Goal: Task Accomplishment & Management: Manage account settings

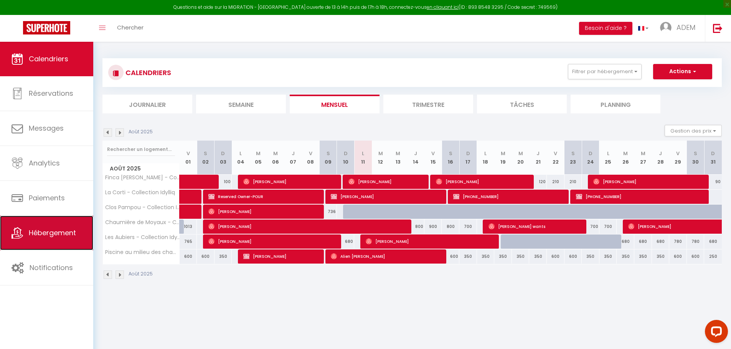
click at [32, 234] on span "Hébergement" at bounding box center [52, 233] width 47 height 10
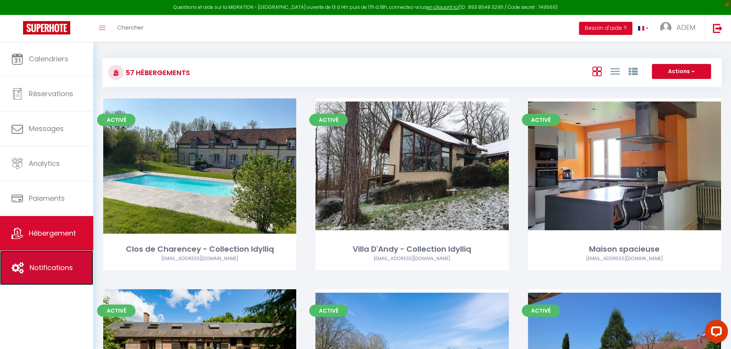
click at [49, 270] on span "Notifications" at bounding box center [51, 268] width 43 height 10
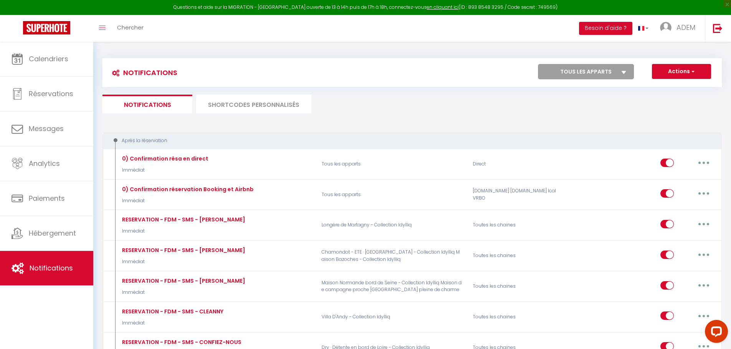
click at [228, 107] on li "SHORTCODES PERSONNALISÉS" at bounding box center [253, 104] width 115 height 19
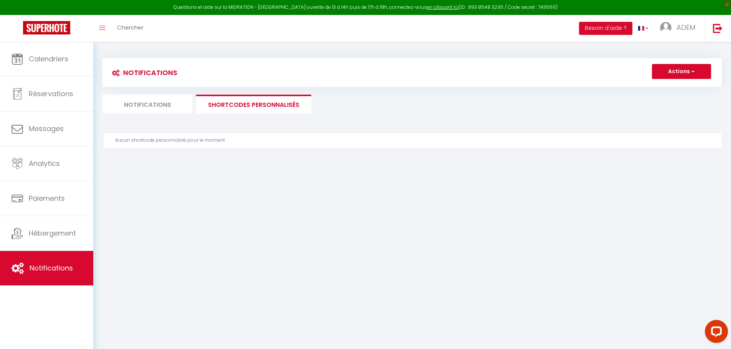
click at [131, 108] on li "Notifications" at bounding box center [147, 104] width 90 height 19
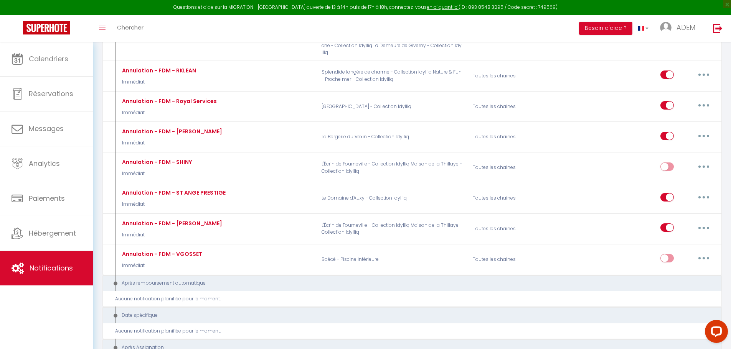
scroll to position [945, 0]
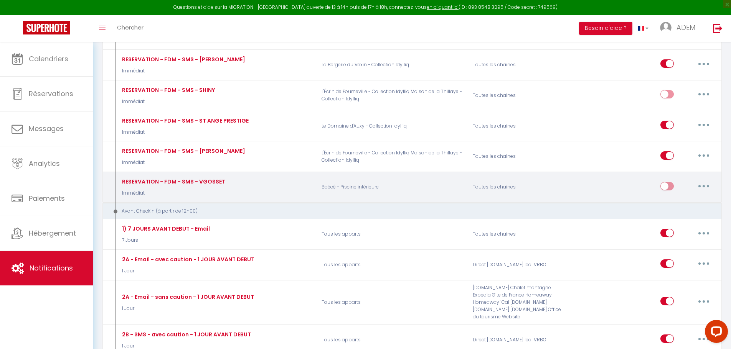
click at [701, 181] on button "button" at bounding box center [703, 186] width 21 height 12
click at [666, 182] on input "checkbox" at bounding box center [666, 188] width 13 height 12
checkbox input "true"
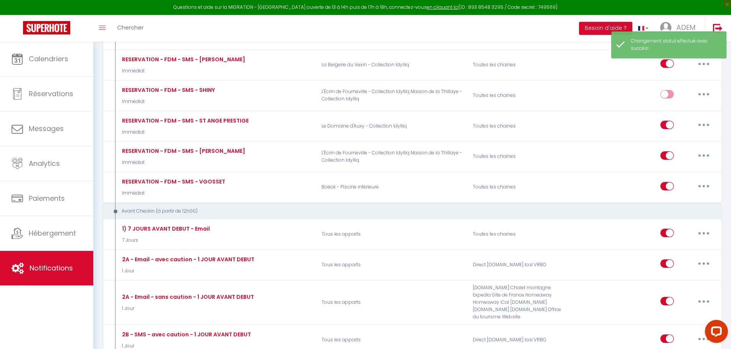
scroll to position [2453, 0]
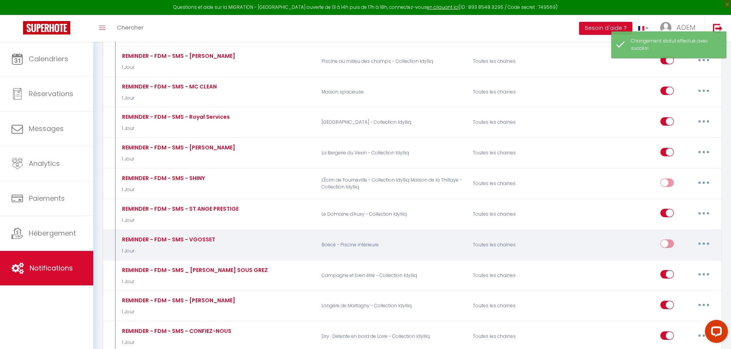
click at [666, 240] on input "checkbox" at bounding box center [666, 246] width 13 height 12
checkbox input "true"
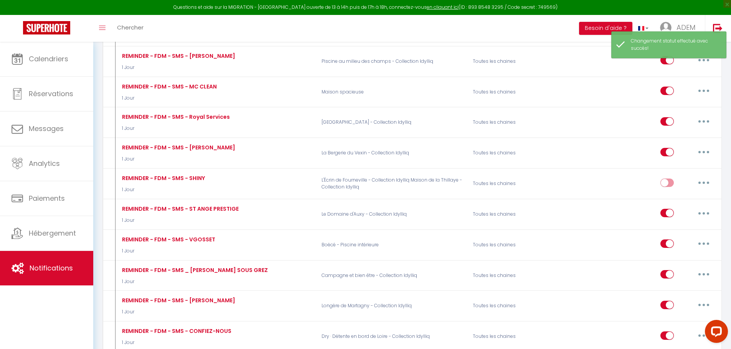
scroll to position [4168, 0]
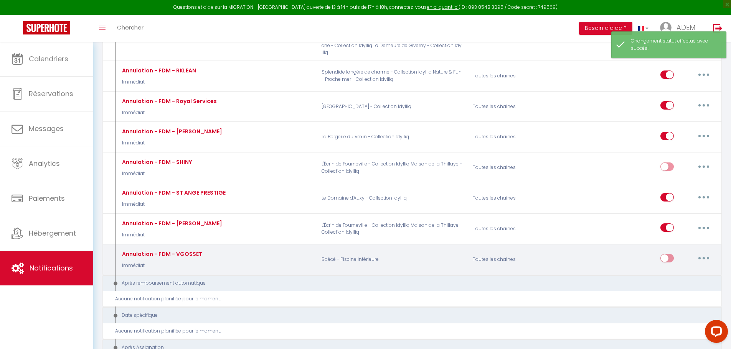
click at [663, 254] on input "checkbox" at bounding box center [666, 260] width 13 height 12
checkbox input "true"
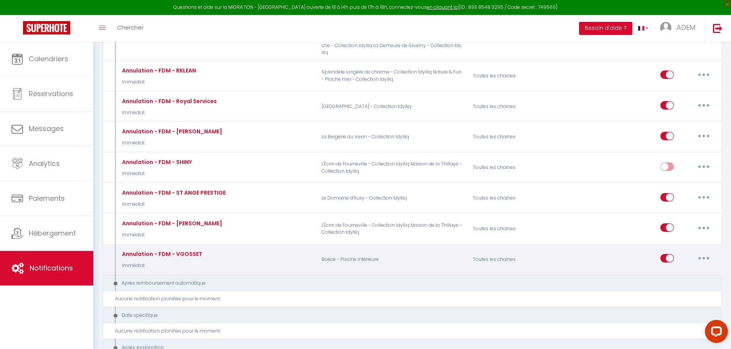
click at [703, 252] on button "button" at bounding box center [703, 258] width 21 height 12
click at [669, 270] on link "Editer" at bounding box center [683, 276] width 57 height 13
type input "Annulation - FDM - VGOSSET"
select select "18"
select select "sms"
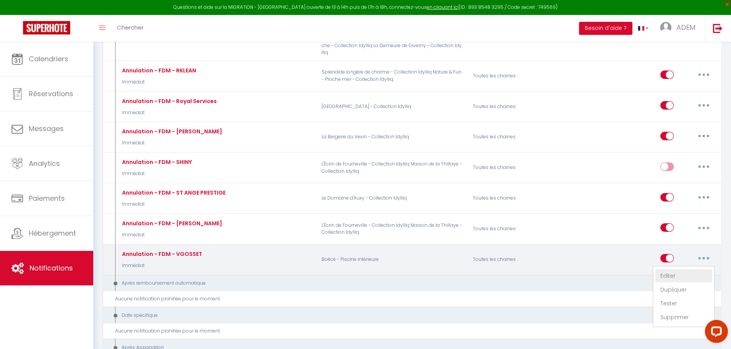
select select "Immédiat"
select select
type input "[PHONE_NUMBER]"
checkbox input "false"
checkbox input "true"
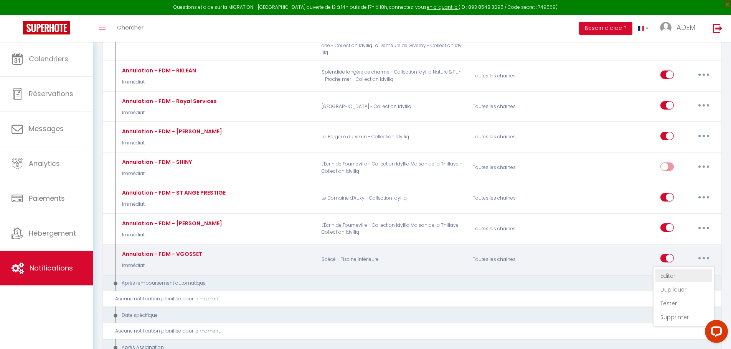
checkbox input "false"
radio input "true"
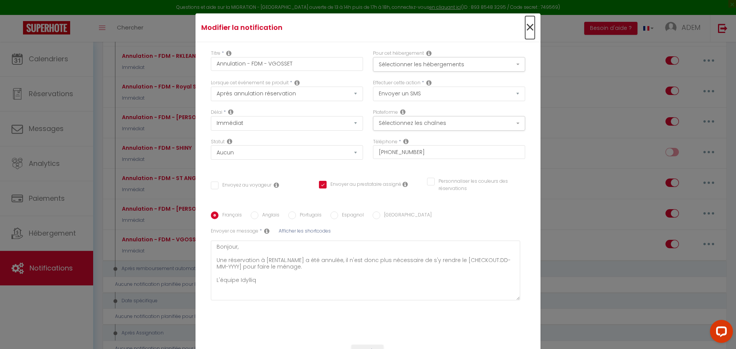
click at [525, 28] on span "×" at bounding box center [530, 27] width 10 height 23
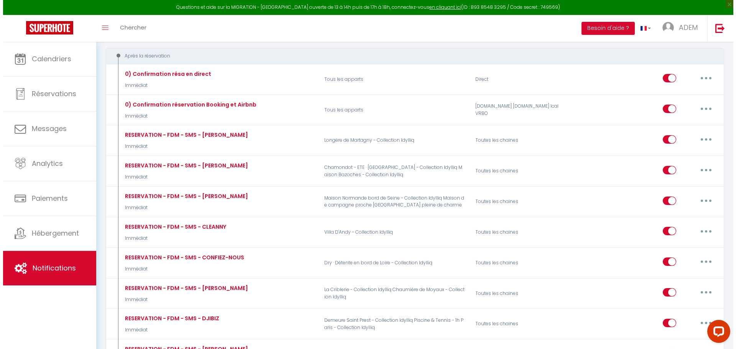
scroll to position [945, 0]
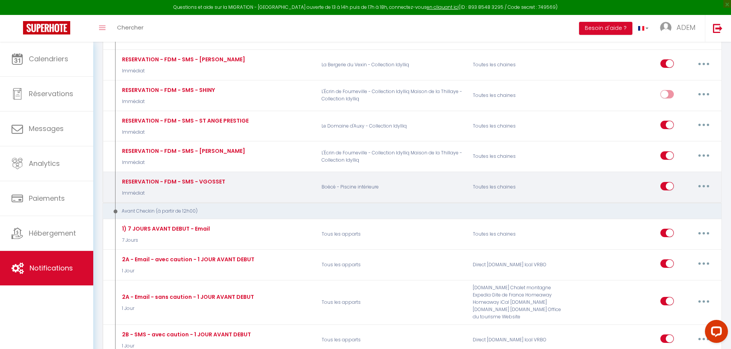
click at [703, 181] on button "button" at bounding box center [703, 186] width 21 height 12
click at [686, 197] on link "Editer" at bounding box center [683, 203] width 57 height 13
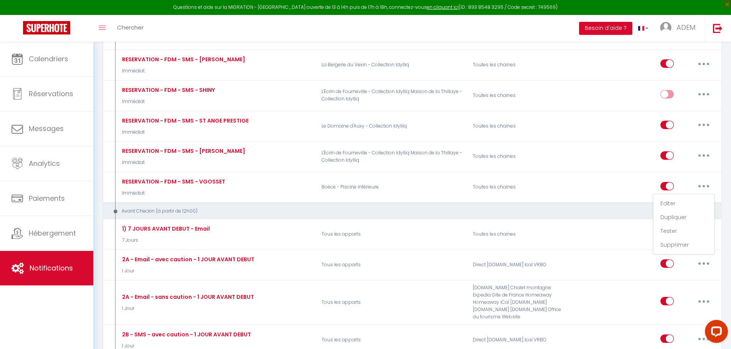
type input "RESERVATION - FDM - SMS - VGOSSET"
select select "1"
select select "if_booking_is_paid"
checkbox input "false"
checkbox input "true"
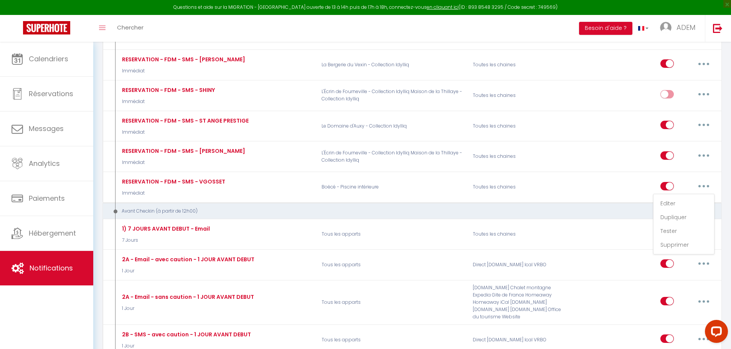
checkbox input "false"
type textarea "Bonjour, Nouvelle Réservation pour la maison [RENTAL:NAME]​ à [RENTAL:ADDRESS] …"
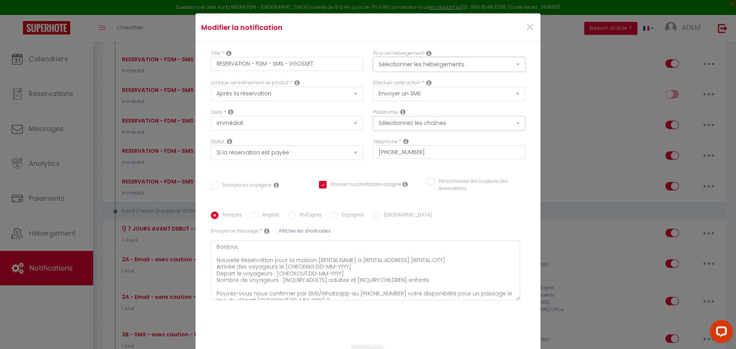
click at [448, 59] on button "Sélectionner les hébergements" at bounding box center [449, 64] width 152 height 15
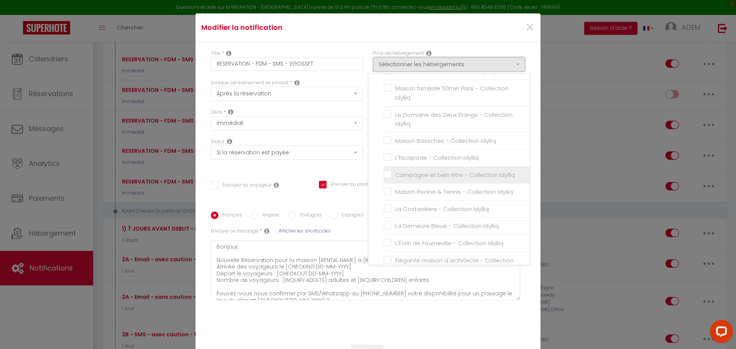
scroll to position [460, 0]
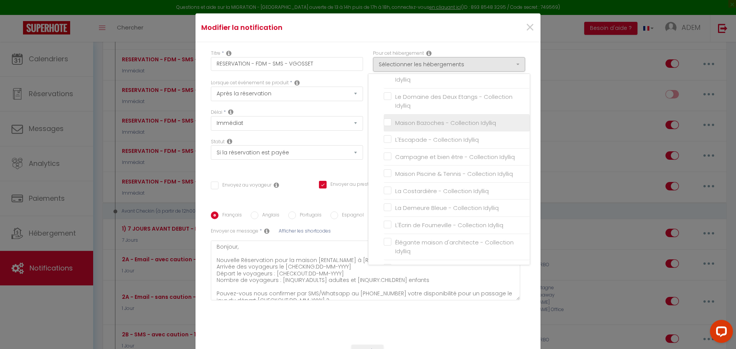
click at [387, 122] on input "Maison Bazoches - Collection Idylliq" at bounding box center [457, 123] width 146 height 8
checkbox input "true"
checkbox input "false"
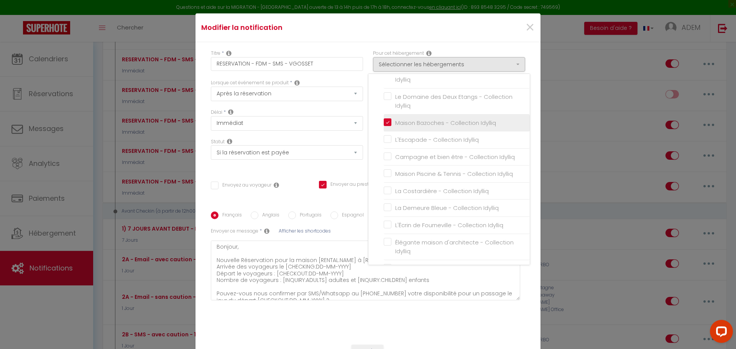
checkbox input "false"
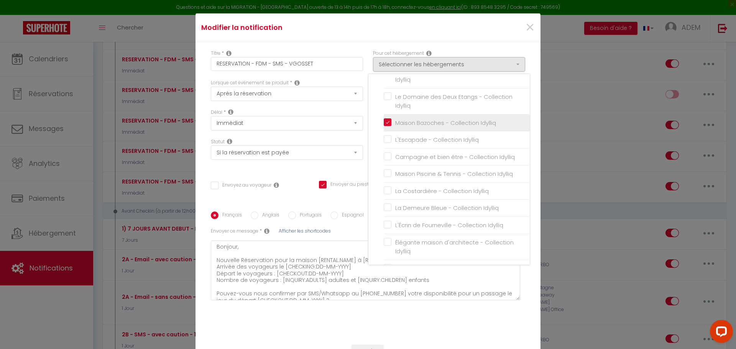
checkbox input "false"
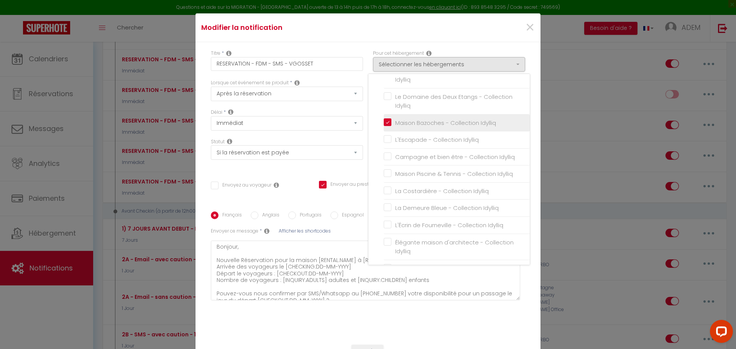
checkbox input "false"
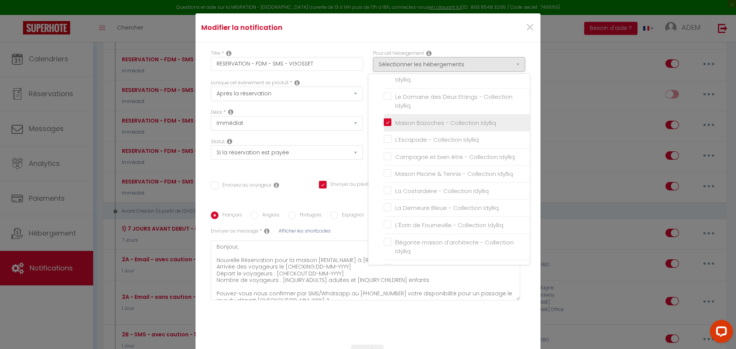
checkbox input "false"
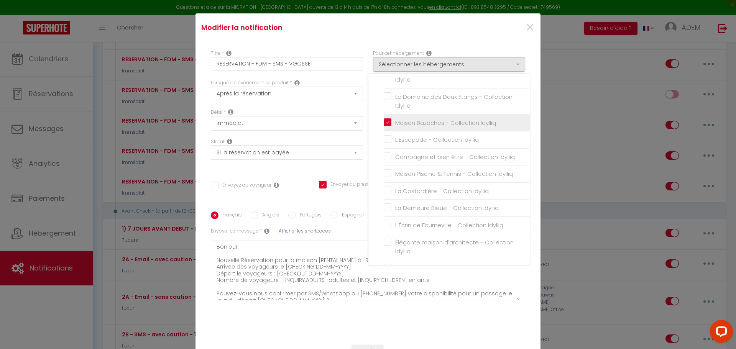
checkbox input "false"
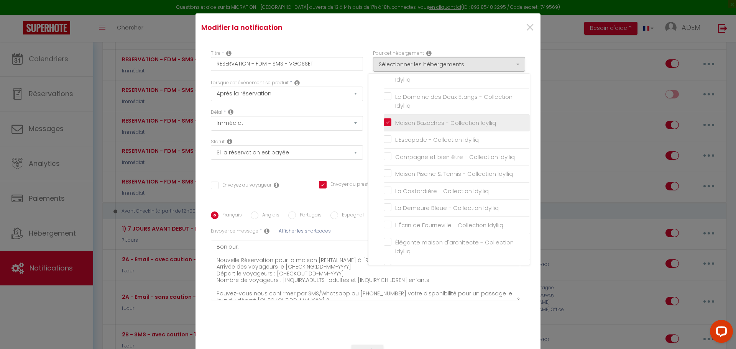
checkbox input "false"
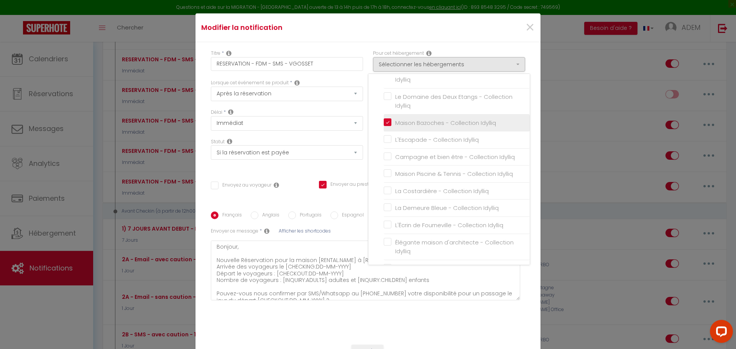
checkbox input "false"
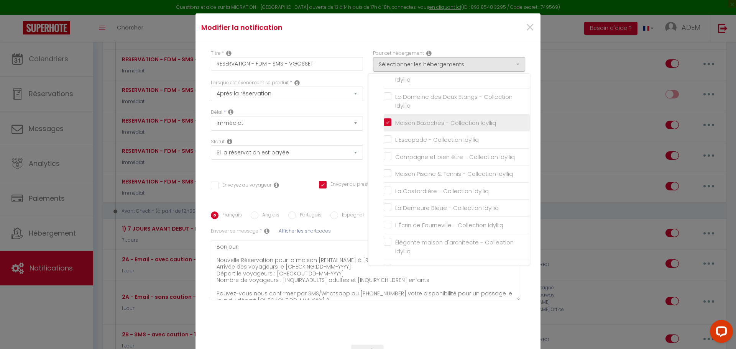
checkbox input "false"
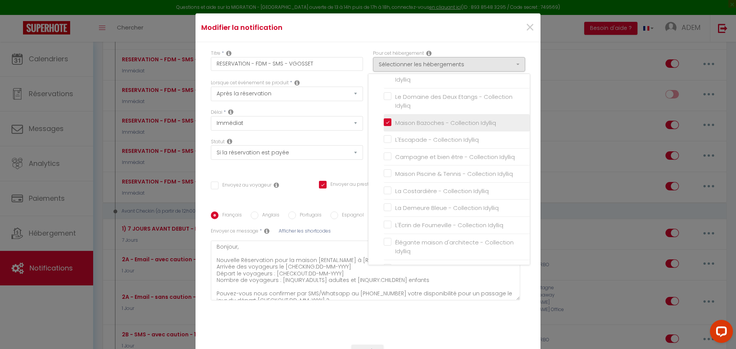
checkbox input "false"
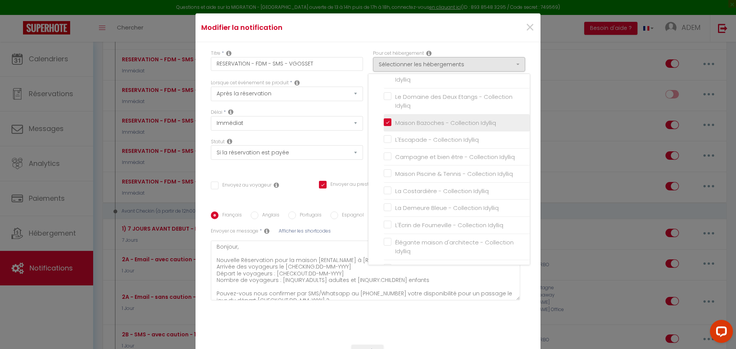
checkbox input "false"
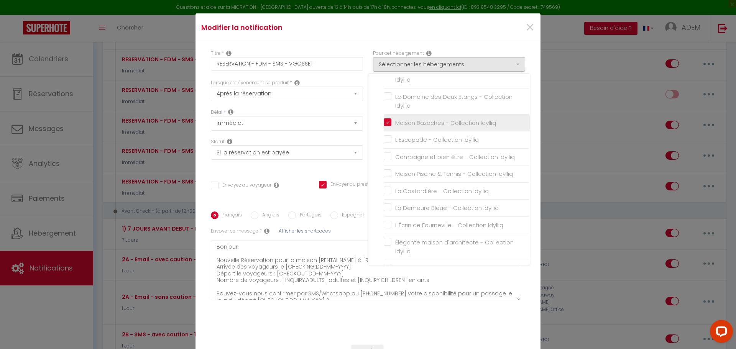
checkbox input "false"
checkbox input "true"
checkbox input "false"
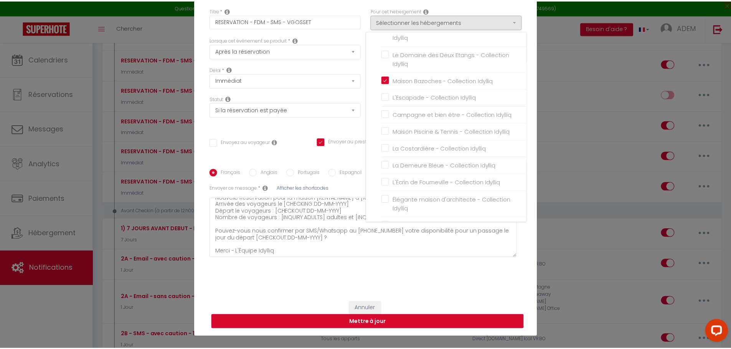
scroll to position [44, 0]
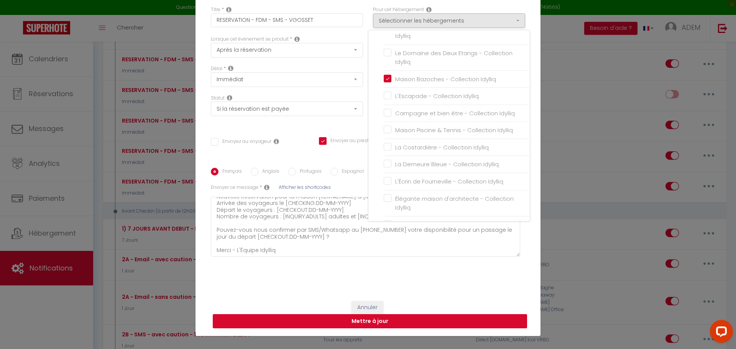
click at [405, 321] on button "Mettre à jour" at bounding box center [370, 321] width 314 height 15
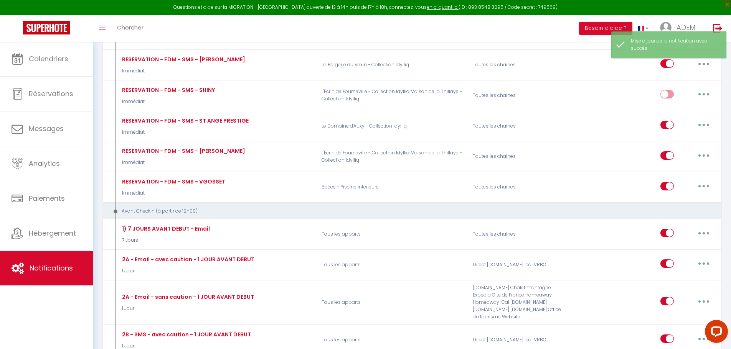
checkbox input "true"
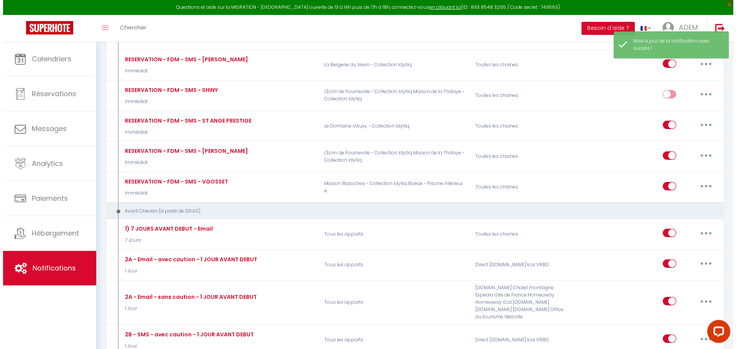
scroll to position [2453, 0]
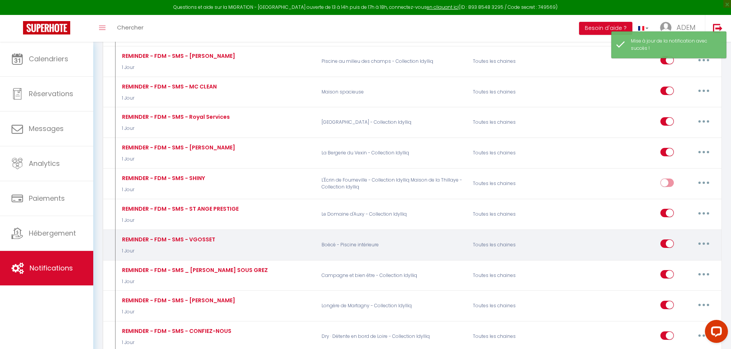
click at [704, 234] on div "Editer Dupliquer Tester Supprimer" at bounding box center [687, 245] width 54 height 22
click at [703, 243] on icon "button" at bounding box center [703, 244] width 2 height 2
click at [683, 255] on link "Editer" at bounding box center [683, 261] width 57 height 13
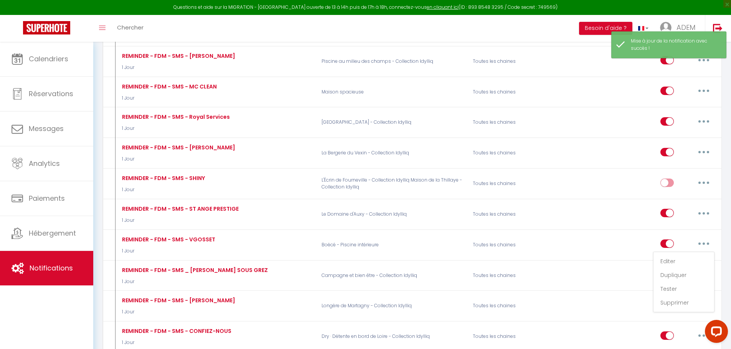
type input "REMINDER - FDM - SMS - VGOSSET"
checkbox input "false"
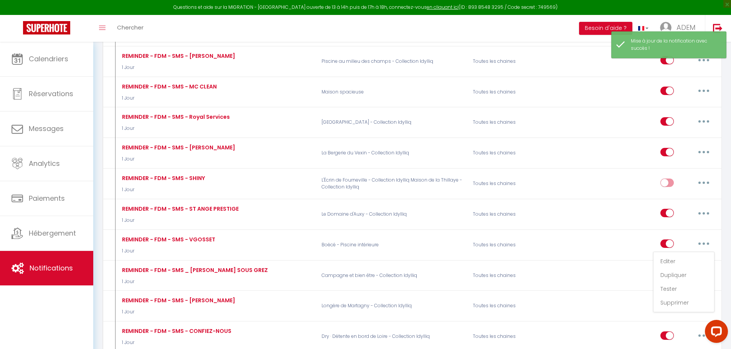
checkbox input "false"
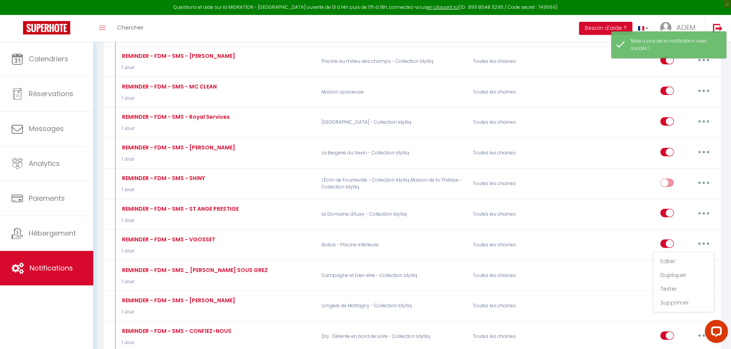
checkbox input "false"
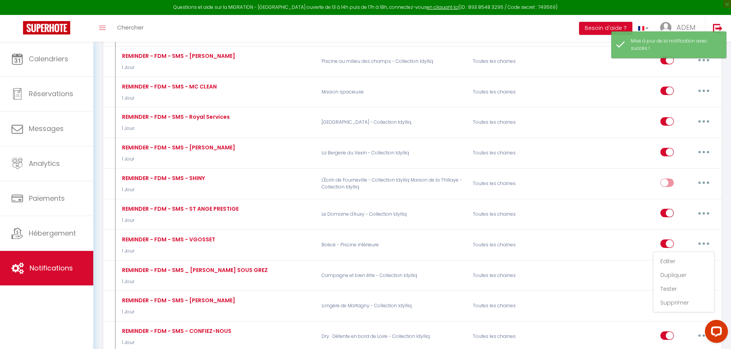
checkbox input "false"
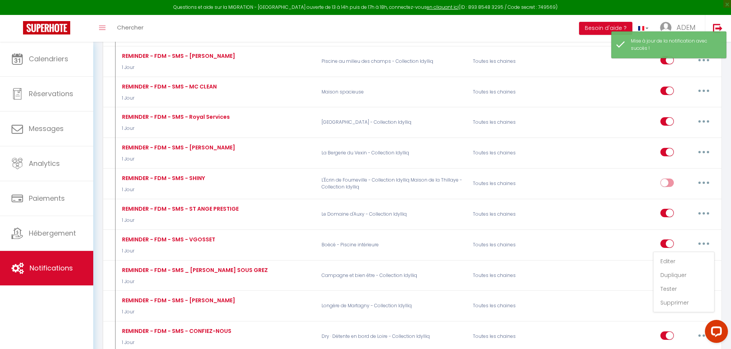
checkbox input "false"
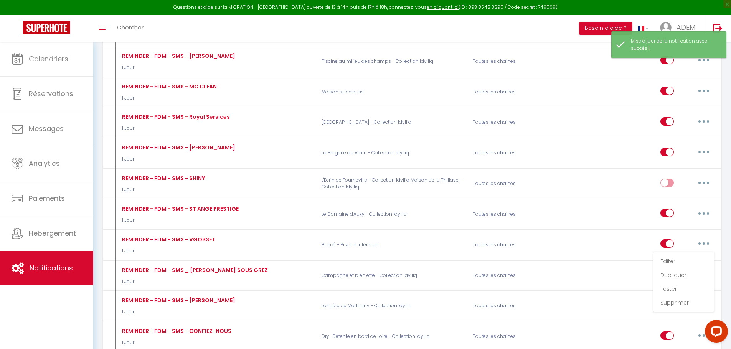
checkbox input "false"
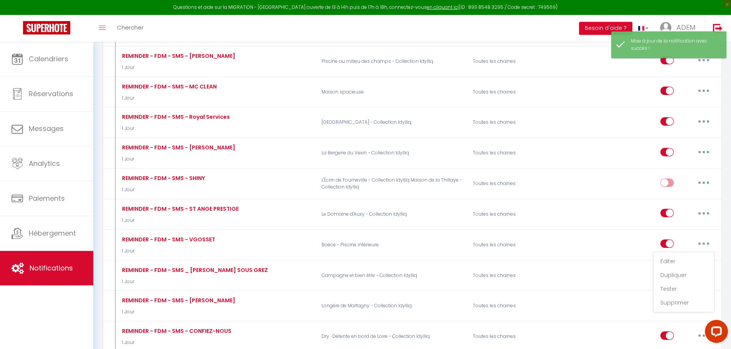
checkbox input "false"
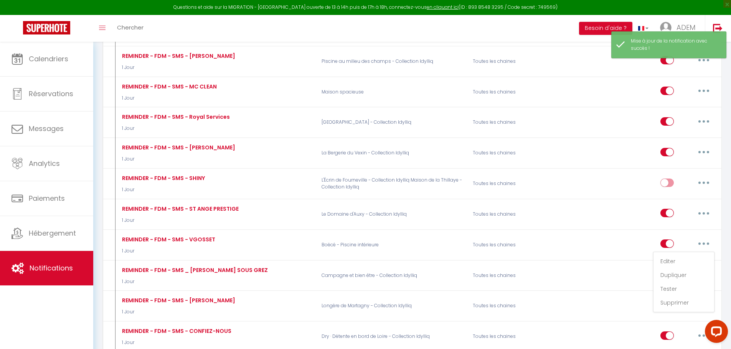
checkbox input "false"
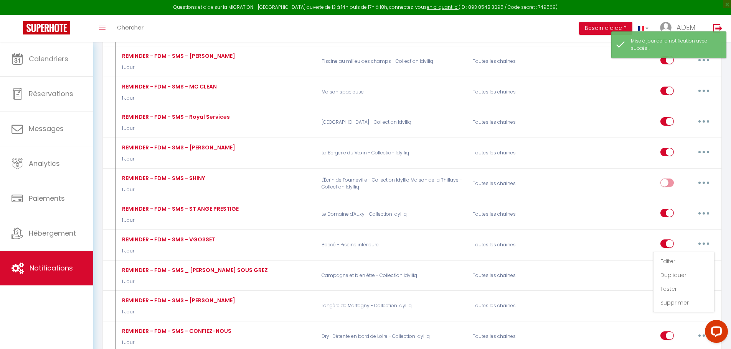
checkbox input "false"
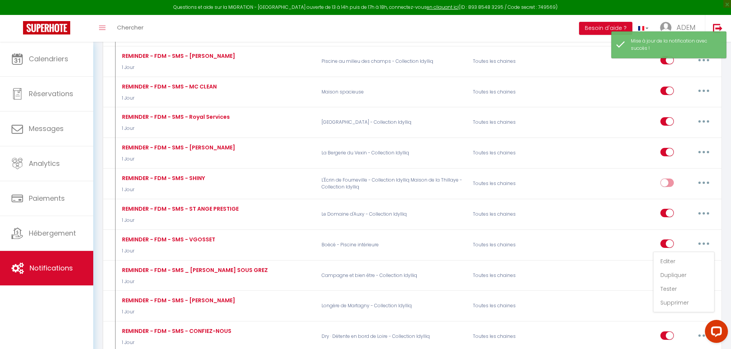
checkbox input "false"
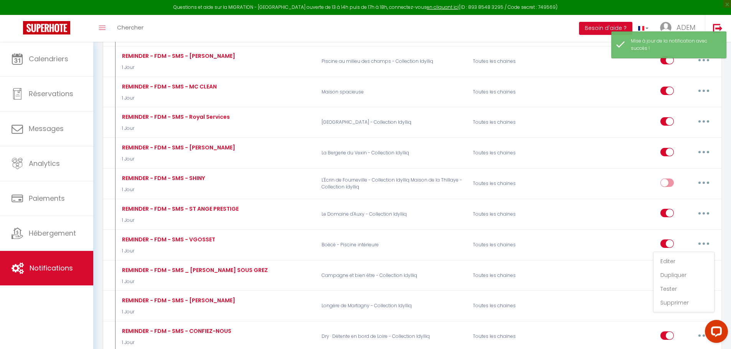
checkbox input "false"
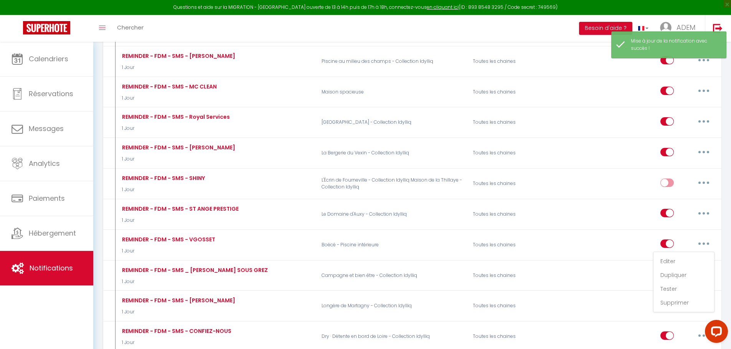
checkbox input "false"
select select "4"
select select "sms"
select select "1 Jour"
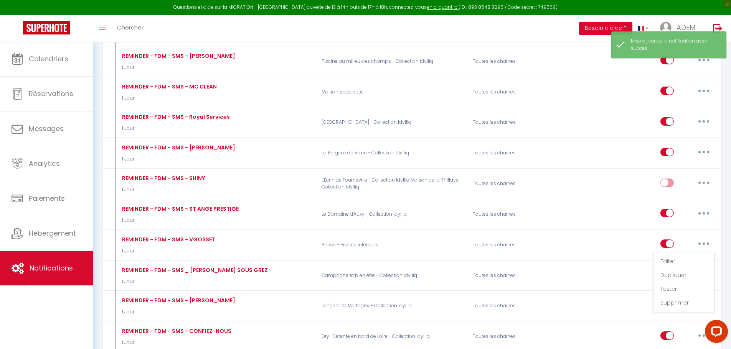
select select "if_booking_is_paid"
type input "[PHONE_NUMBER]"
checkbox input "false"
checkbox input "true"
checkbox input "false"
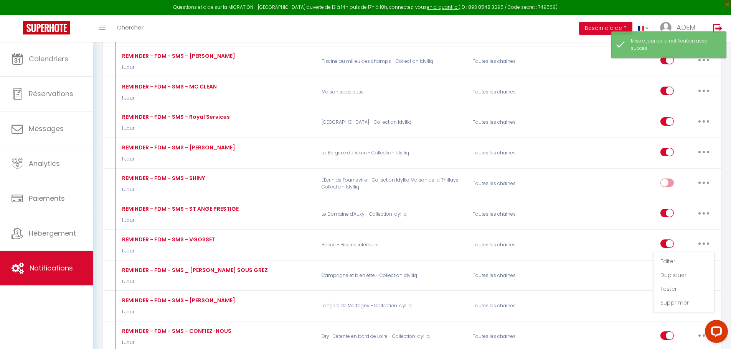
radio input "true"
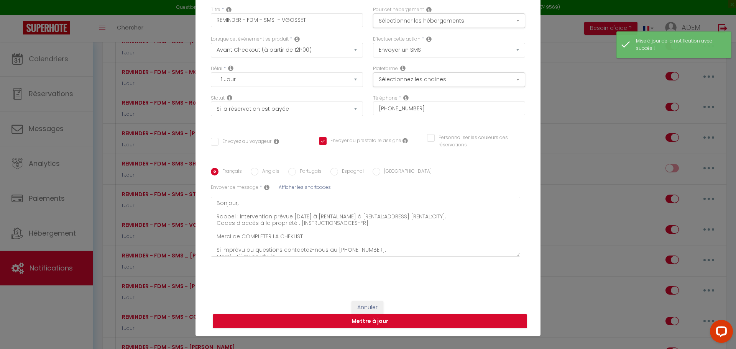
scroll to position [5, 0]
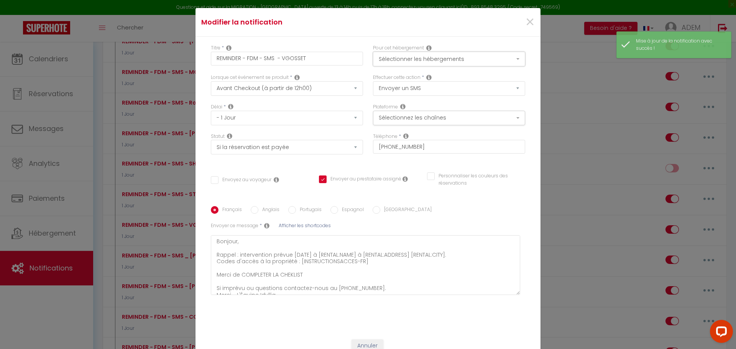
click at [440, 60] on button "Sélectionner les hébergements" at bounding box center [449, 59] width 152 height 15
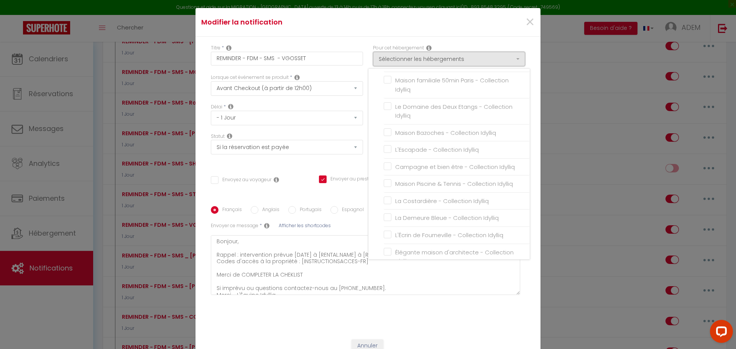
scroll to position [415, 0]
click at [386, 163] on input "Maison Bazoches - Collection Idylliq" at bounding box center [457, 163] width 146 height 8
checkbox input "true"
checkbox input "false"
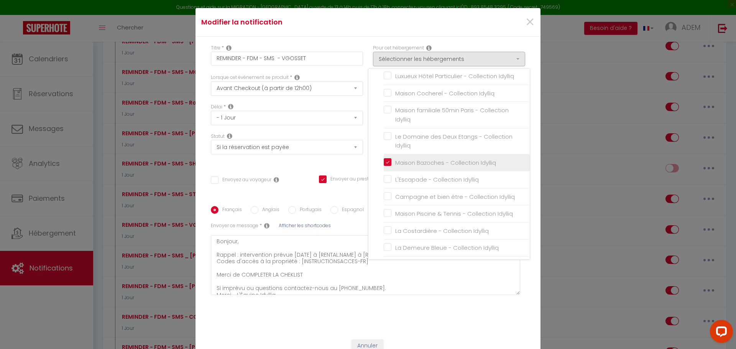
checkbox input "false"
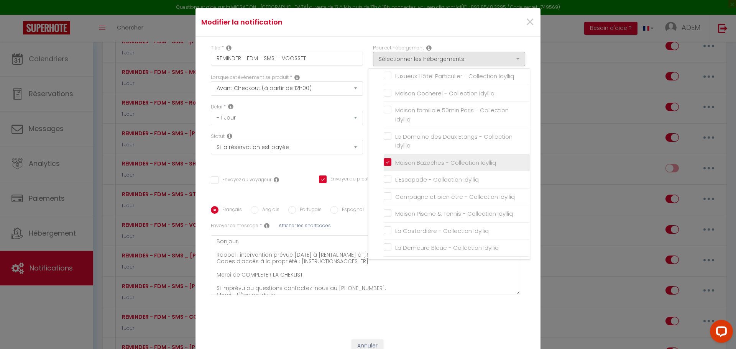
checkbox input "false"
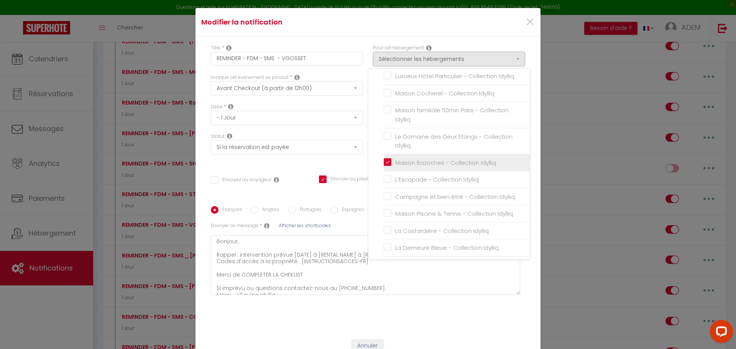
checkbox input "false"
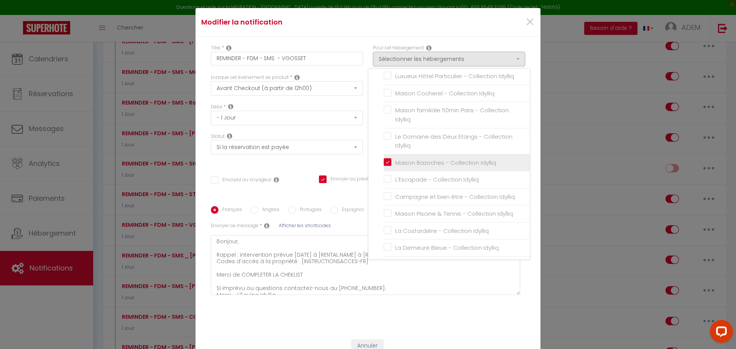
checkbox input "false"
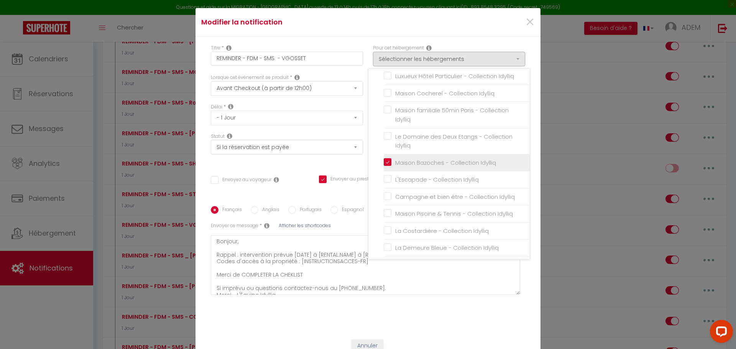
checkbox input "false"
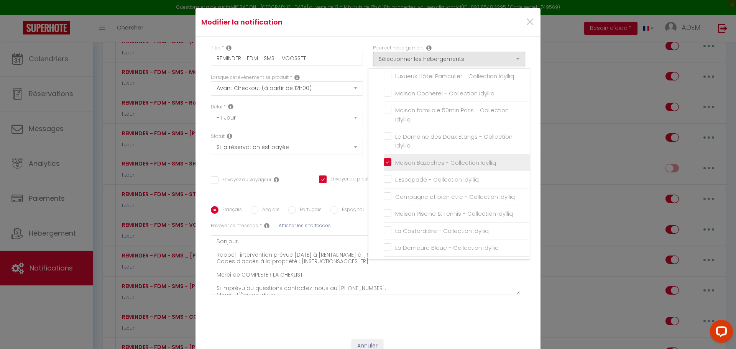
checkbox input "false"
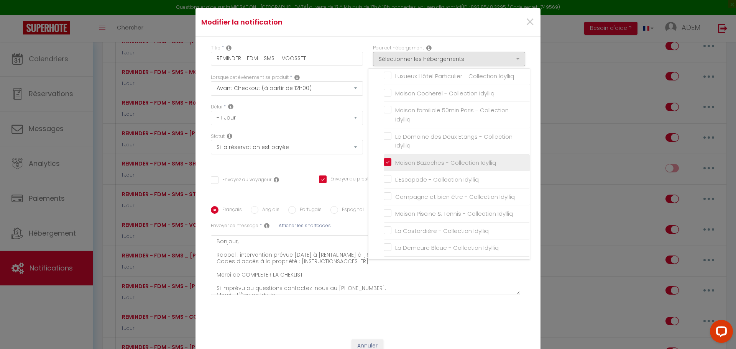
checkbox input "false"
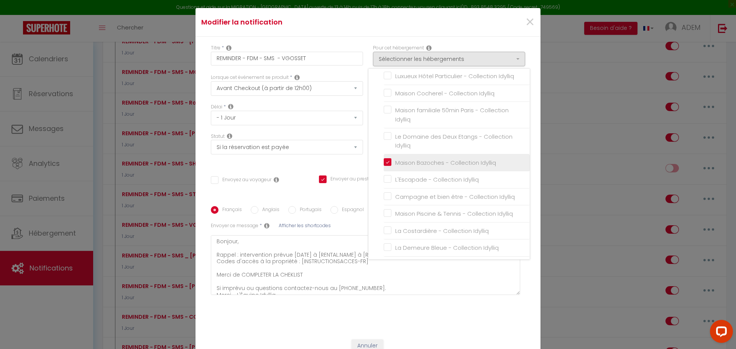
checkbox input "false"
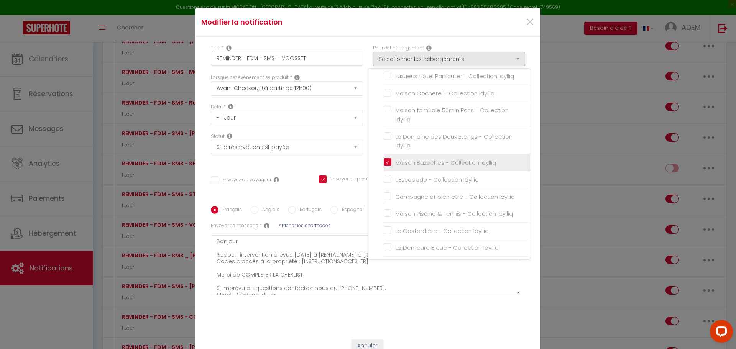
checkbox input "false"
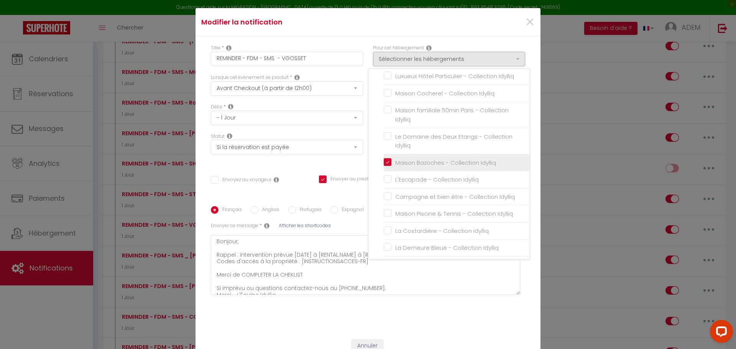
checkbox input "false"
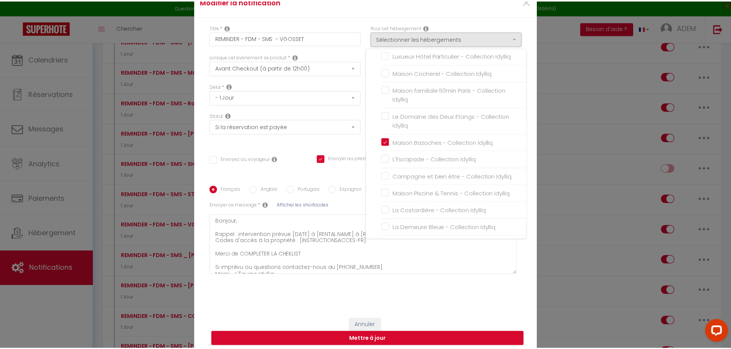
scroll to position [44, 0]
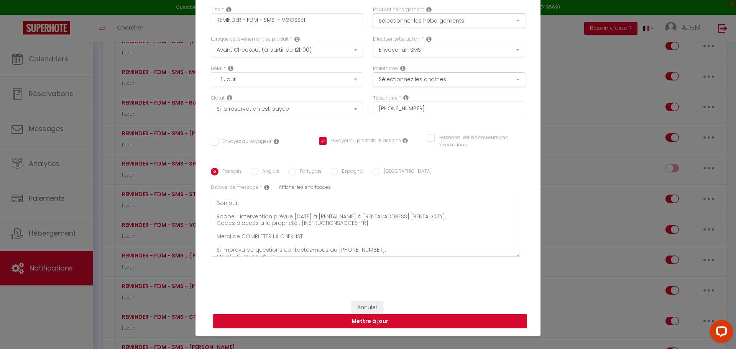
click at [437, 319] on button "Mettre à jour" at bounding box center [370, 321] width 314 height 15
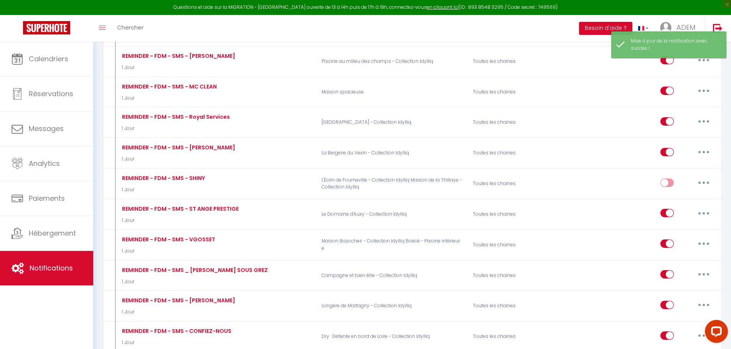
scroll to position [4168, 0]
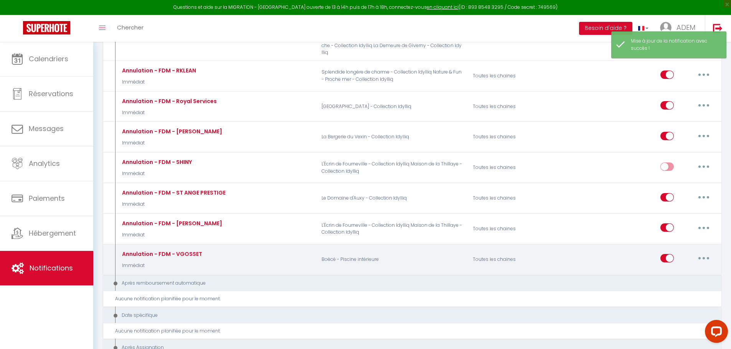
click at [701, 252] on button "button" at bounding box center [703, 258] width 21 height 12
click at [680, 270] on link "Editer" at bounding box center [683, 276] width 57 height 13
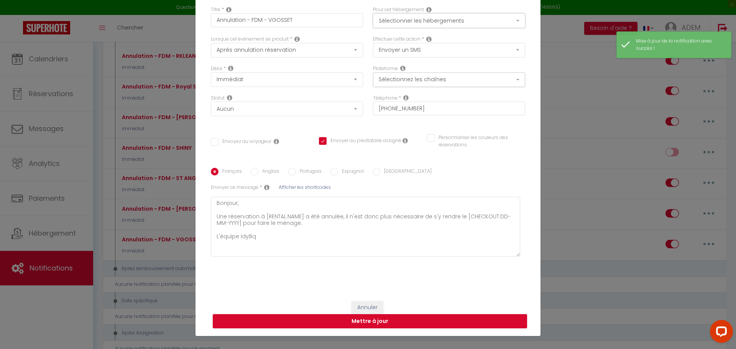
click at [421, 22] on button "Sélectionner les hébergements" at bounding box center [449, 20] width 152 height 15
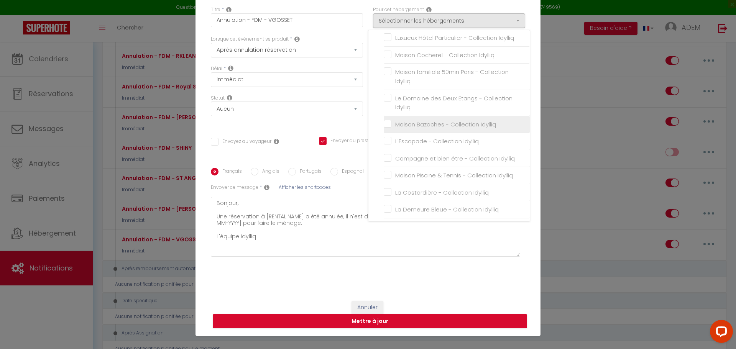
click at [384, 123] on input "Maison Bazoches - Collection Idylliq" at bounding box center [457, 124] width 146 height 8
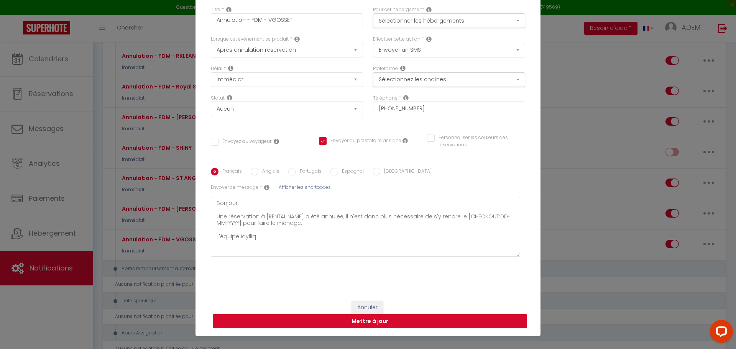
click at [399, 319] on button "Mettre à jour" at bounding box center [370, 321] width 314 height 15
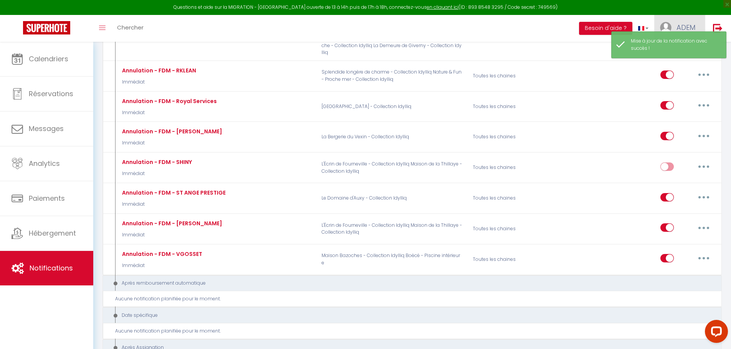
click at [665, 25] on img at bounding box center [666, 28] width 12 height 12
click at [661, 69] on link "Équipe" at bounding box center [673, 67] width 57 height 13
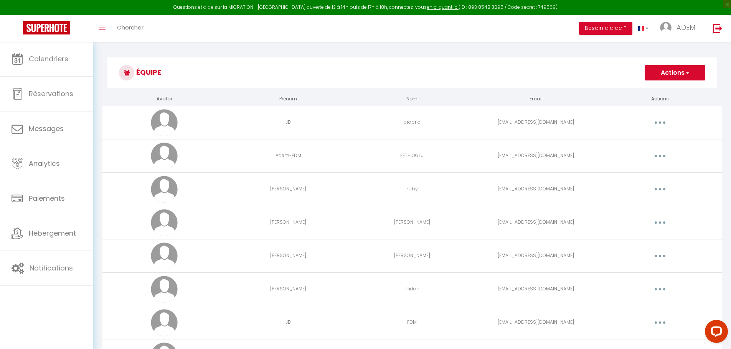
scroll to position [3118, 0]
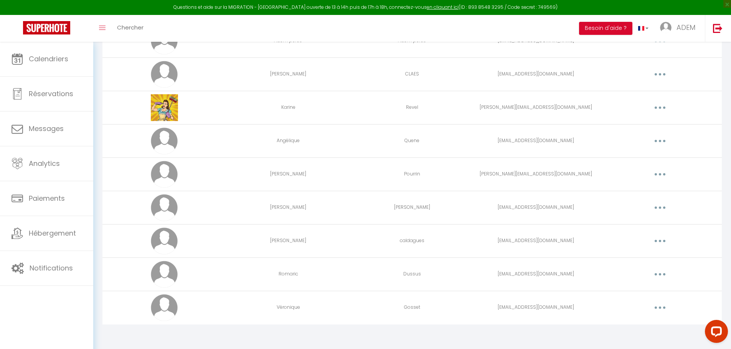
click at [664, 309] on button "button" at bounding box center [659, 308] width 21 height 12
click at [638, 329] on link "Editer" at bounding box center [639, 325] width 57 height 13
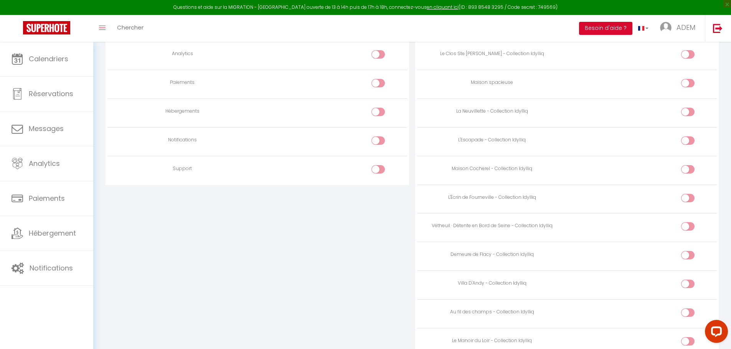
scroll to position [652, 0]
